Goal: Task Accomplishment & Management: Complete application form

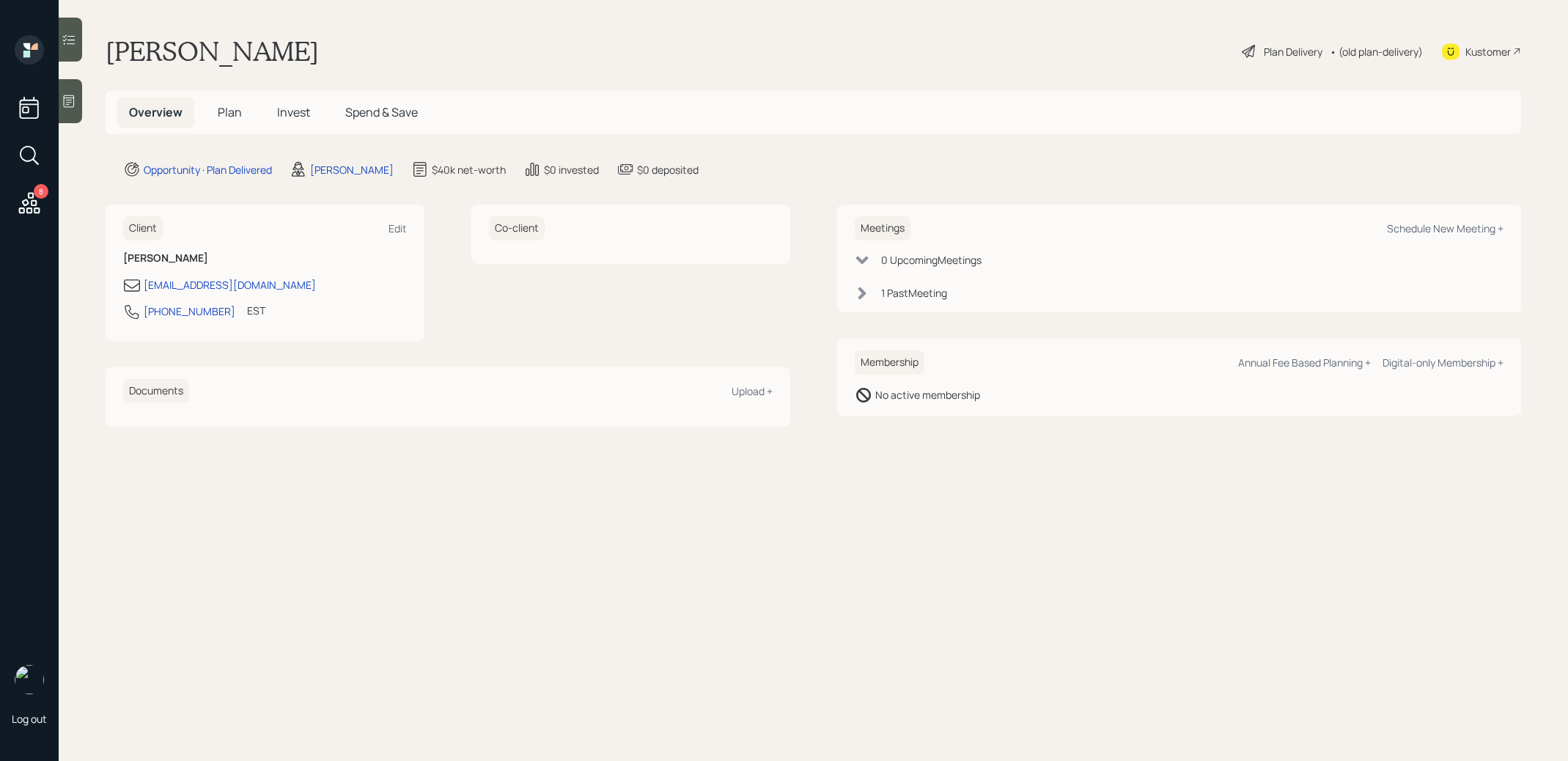
click at [226, 114] on span "Plan" at bounding box center [230, 112] width 24 height 16
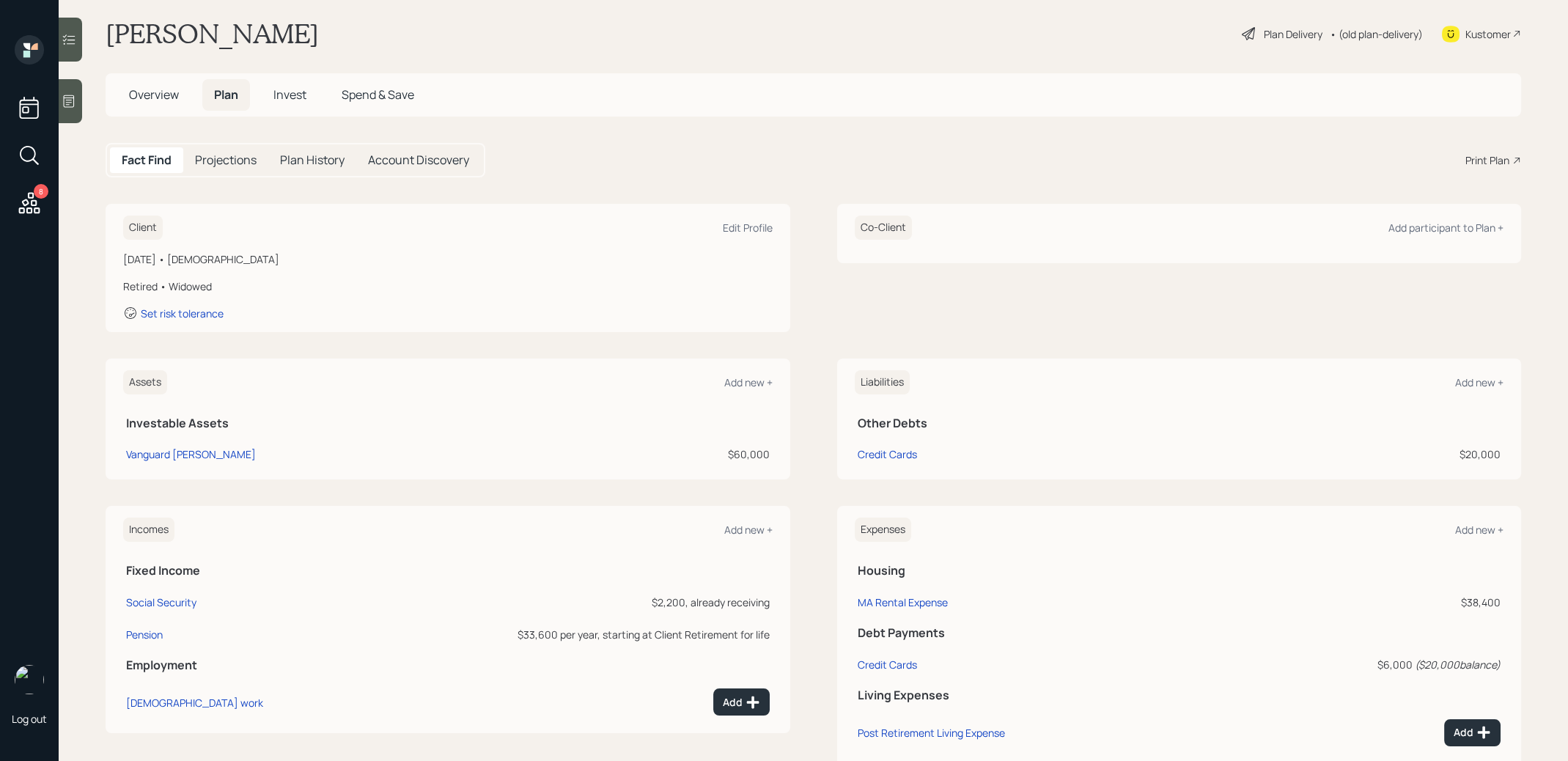
scroll to position [18, 0]
